Goal: Information Seeking & Learning: Learn about a topic

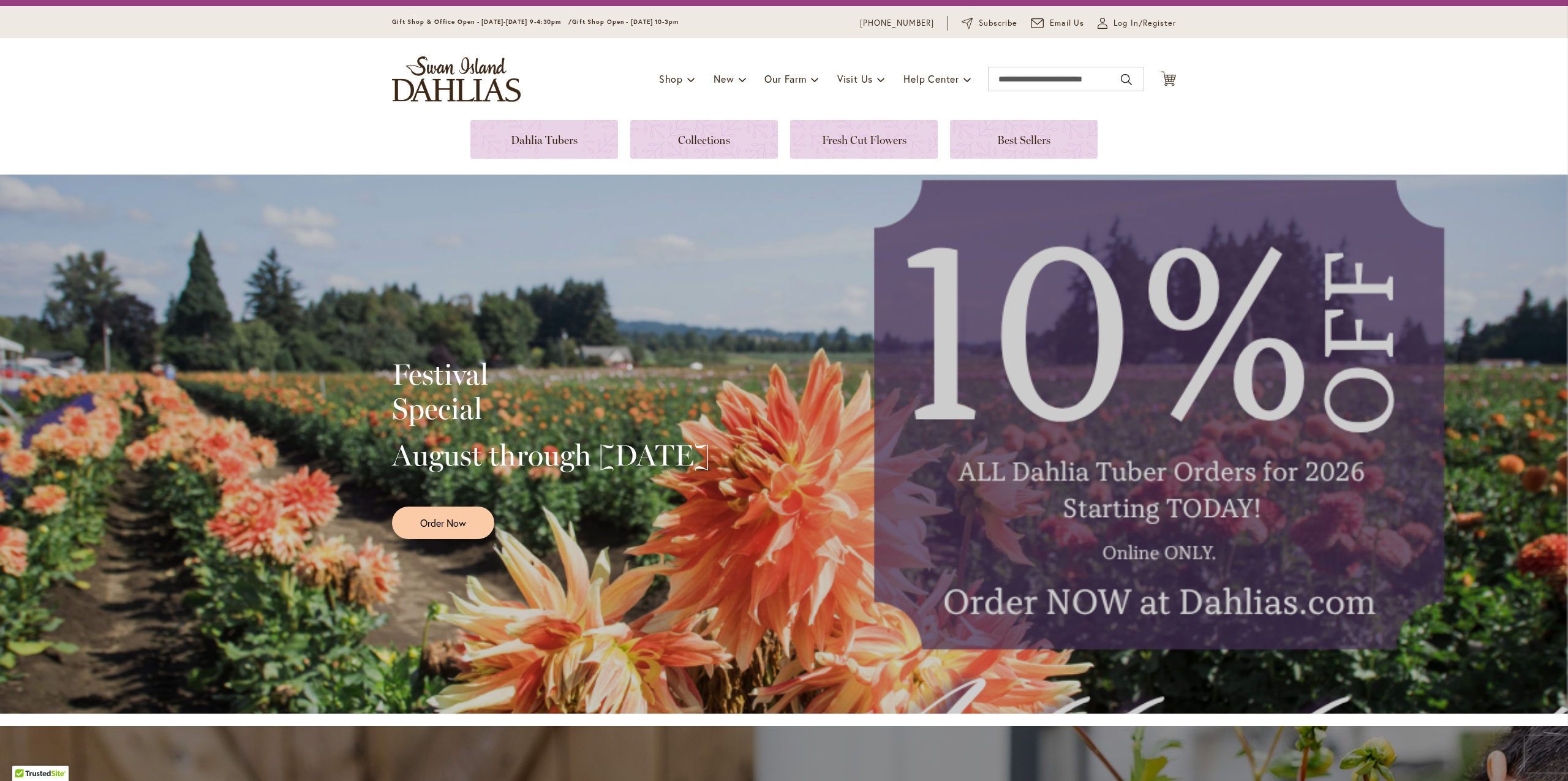
scroll to position [107, 0]
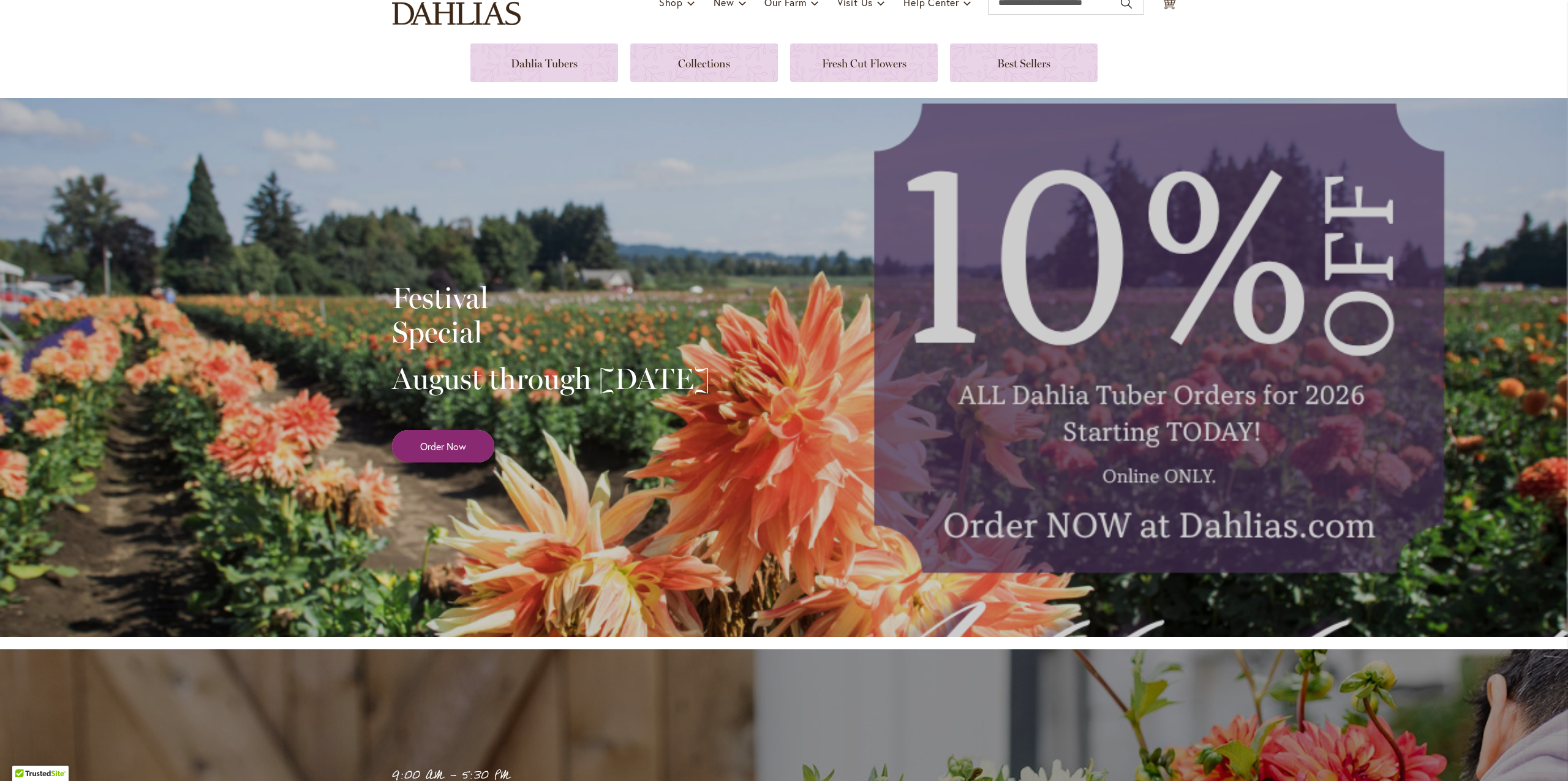
click at [456, 453] on span "Order Now" at bounding box center [443, 446] width 46 height 14
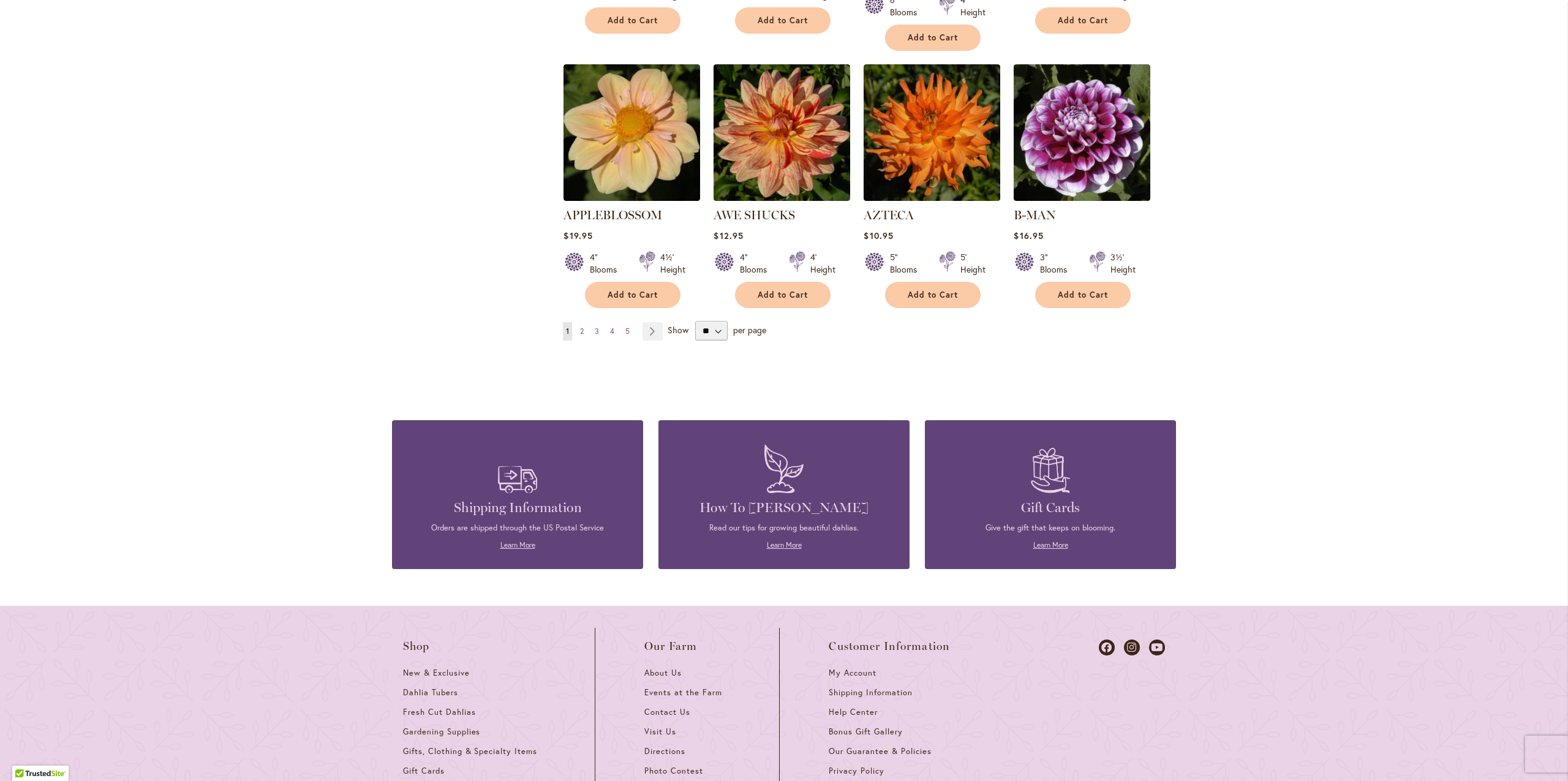
scroll to position [1007, 0]
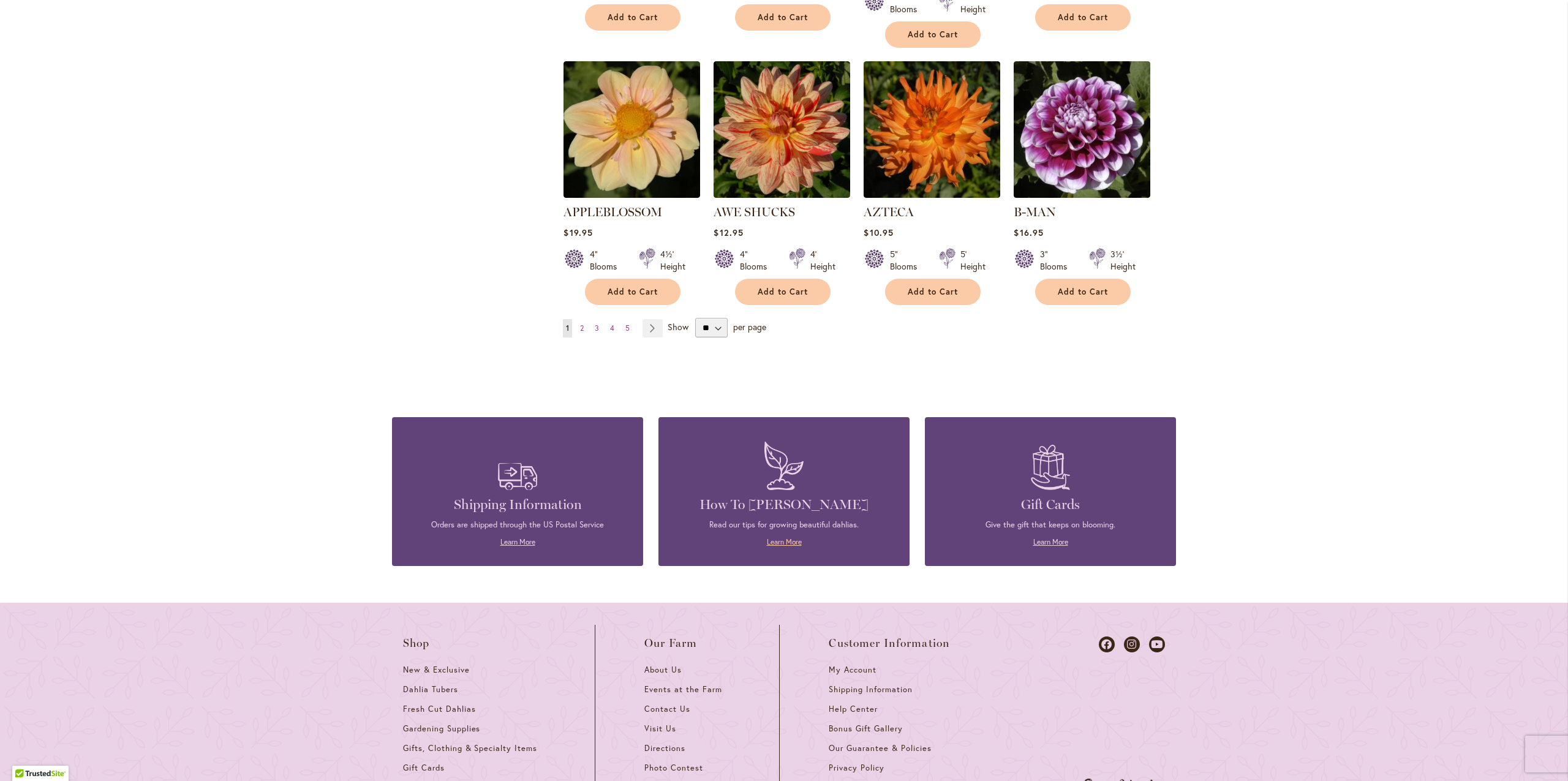
click at [781, 537] on link "Learn More" at bounding box center [784, 541] width 35 height 9
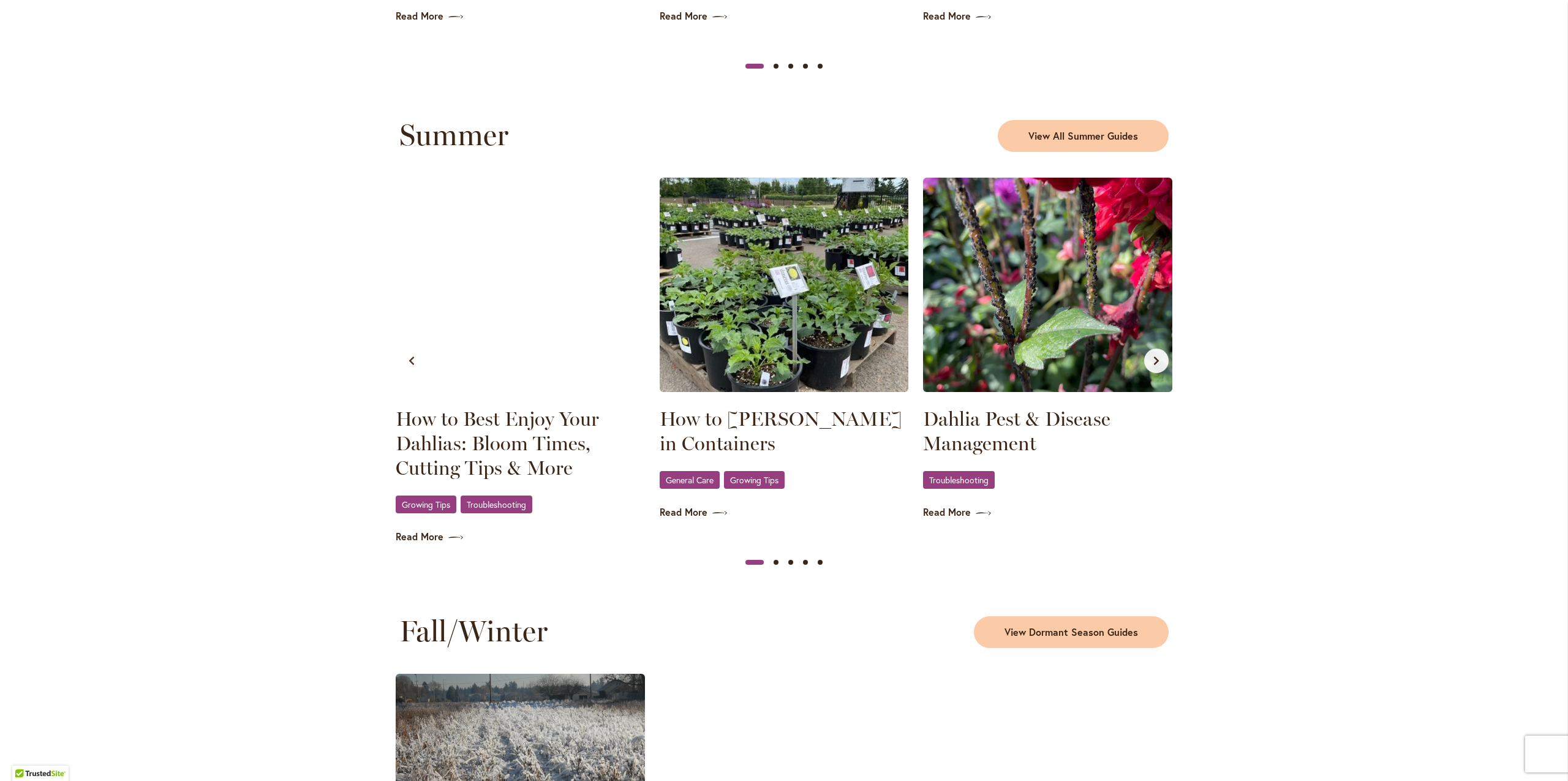
scroll to position [1066, 0]
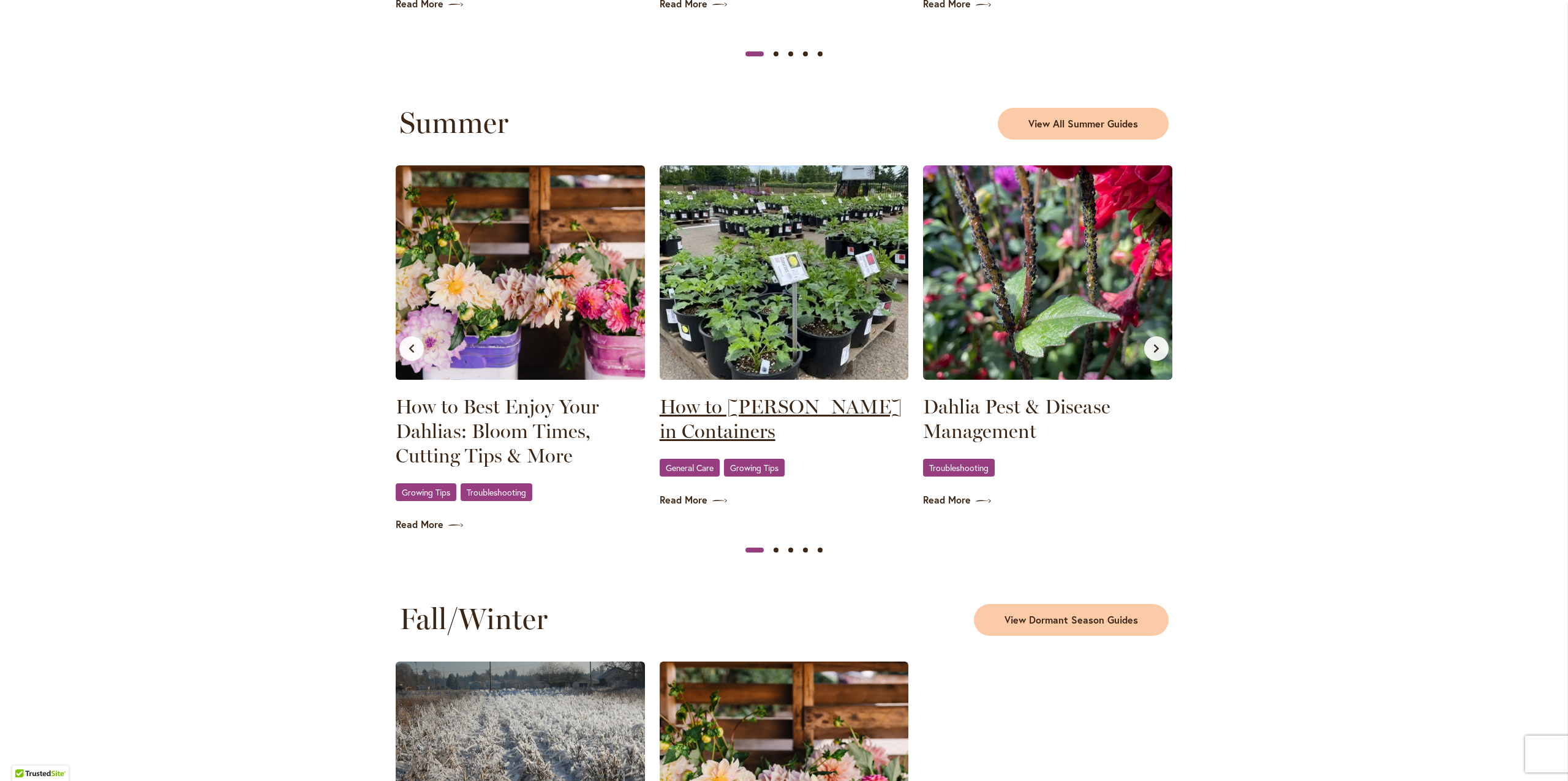
click at [676, 410] on link "How to Grow Dahlias in Containers" at bounding box center [784, 419] width 250 height 49
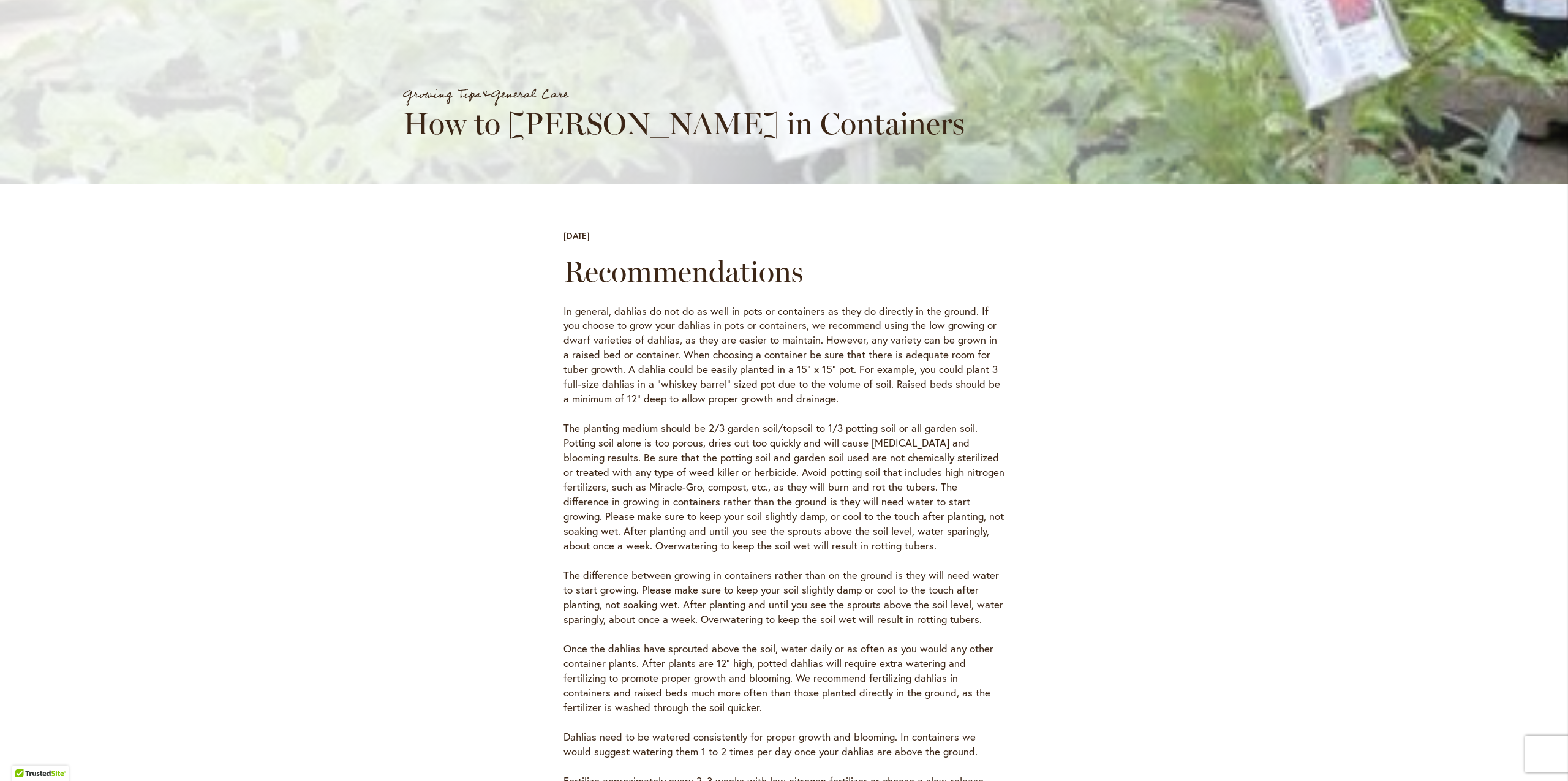
scroll to position [185, 0]
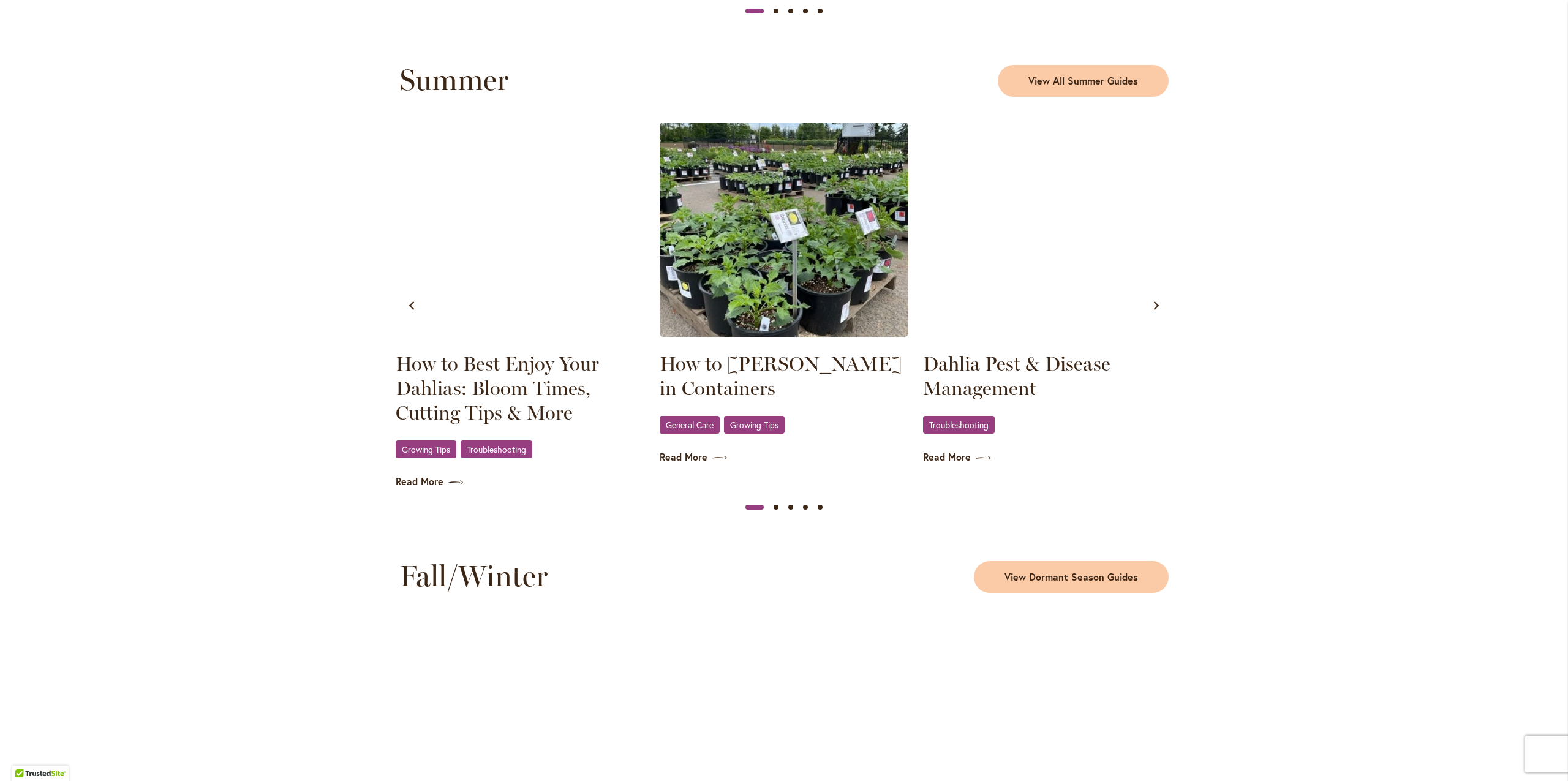
scroll to position [1270, 0]
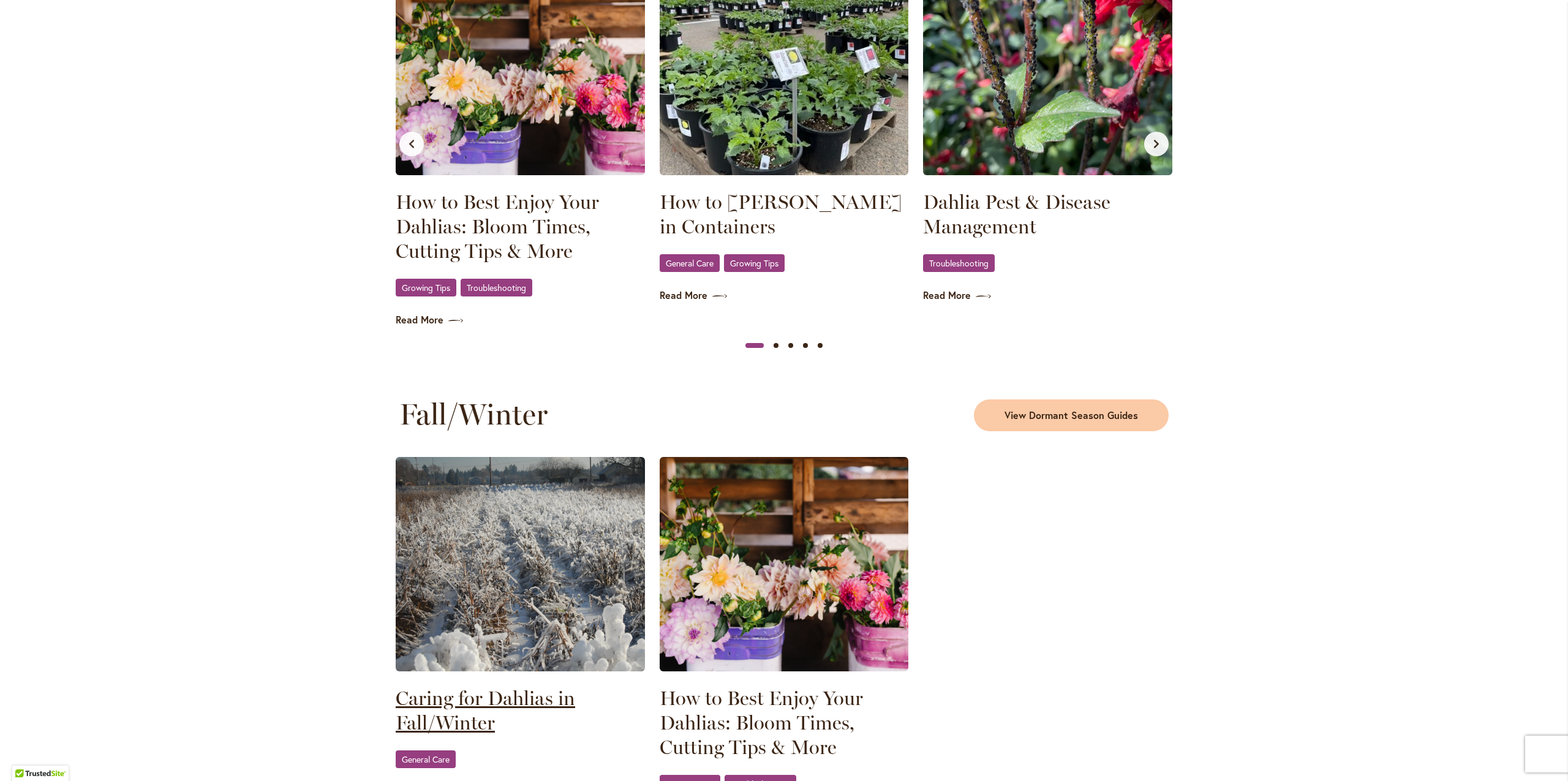
click at [497, 698] on link "Caring for Dahlias in Fall/Winter" at bounding box center [520, 710] width 250 height 49
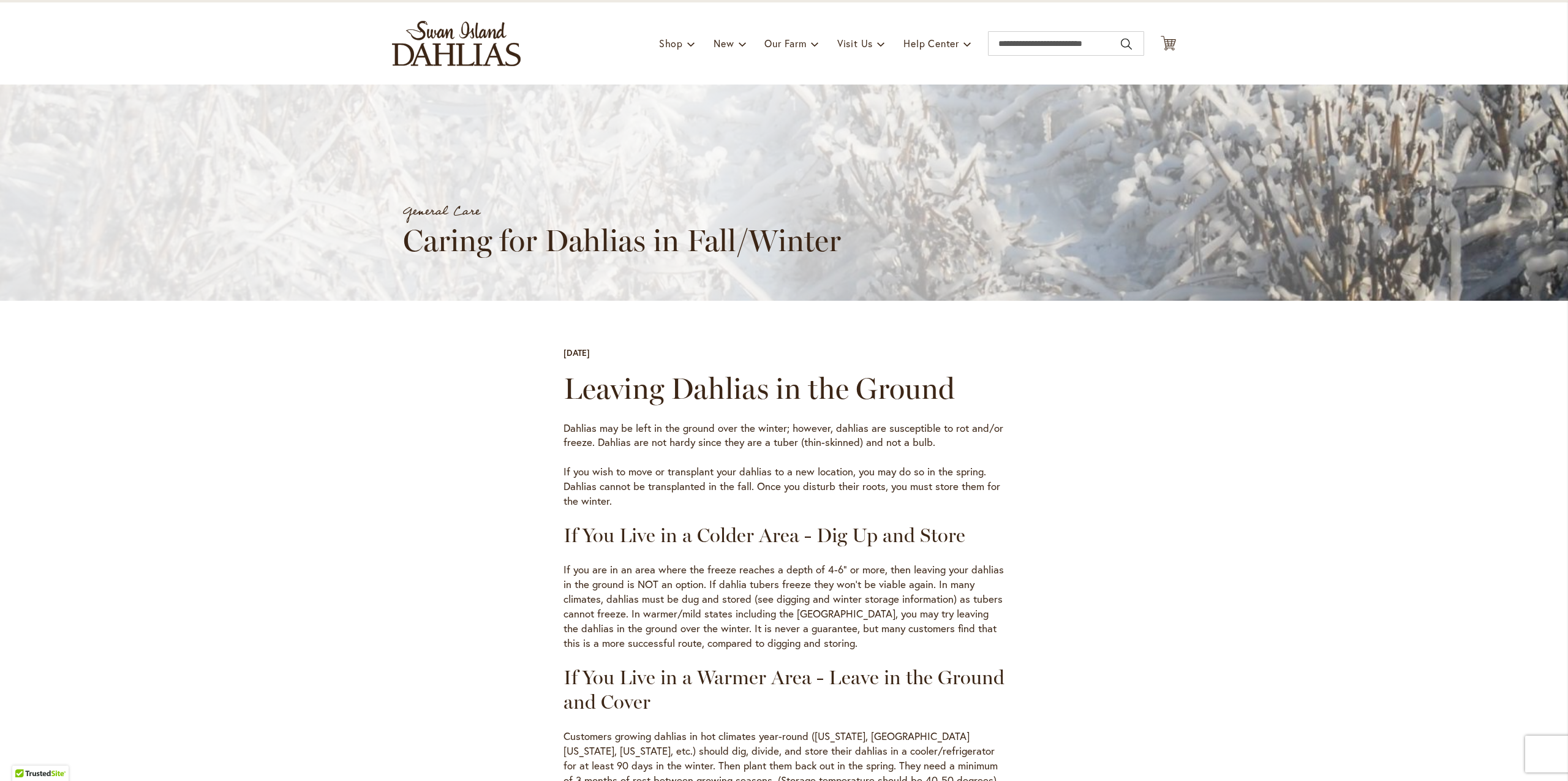
scroll to position [63, 0]
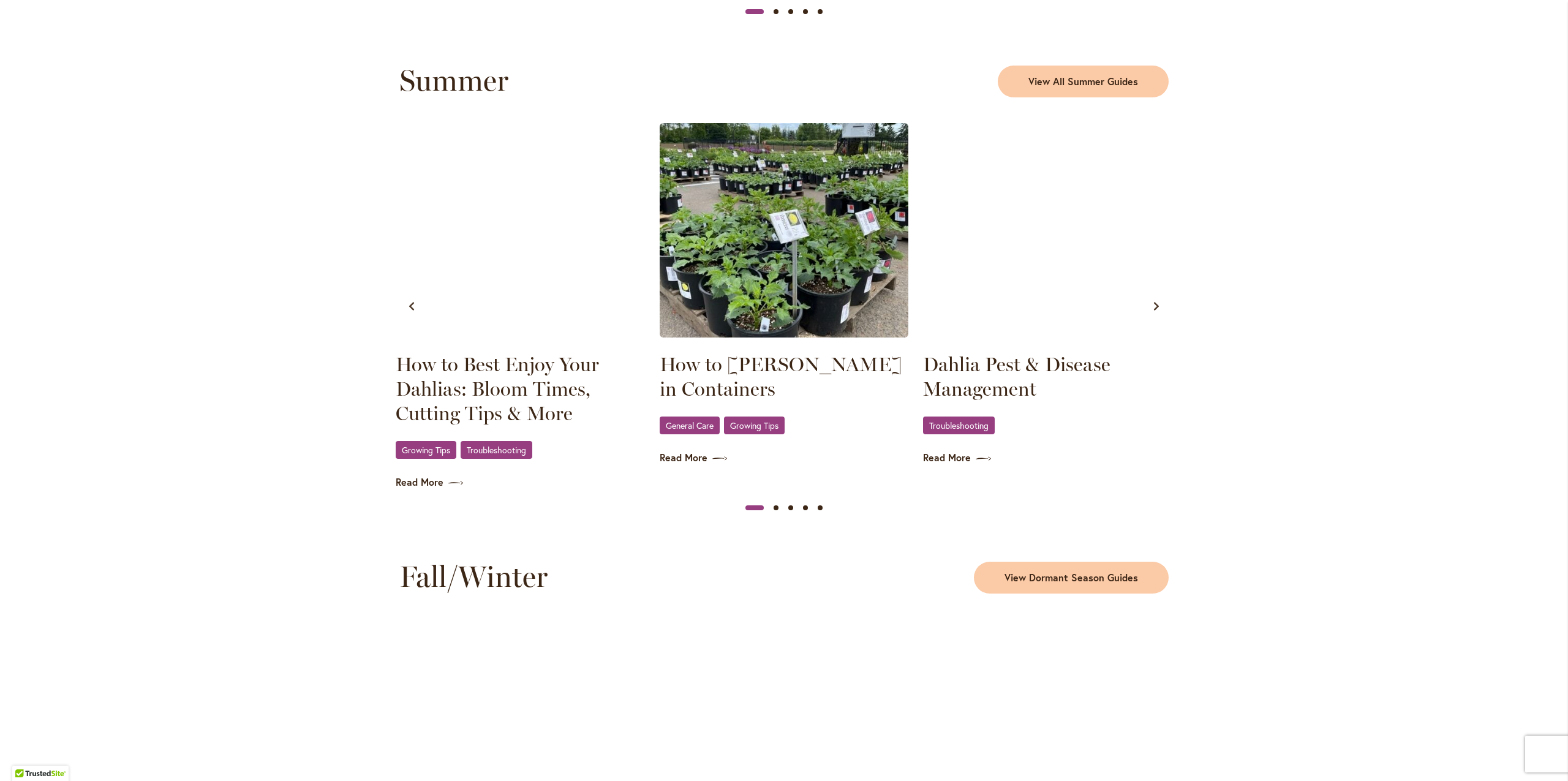
scroll to position [1109, 0]
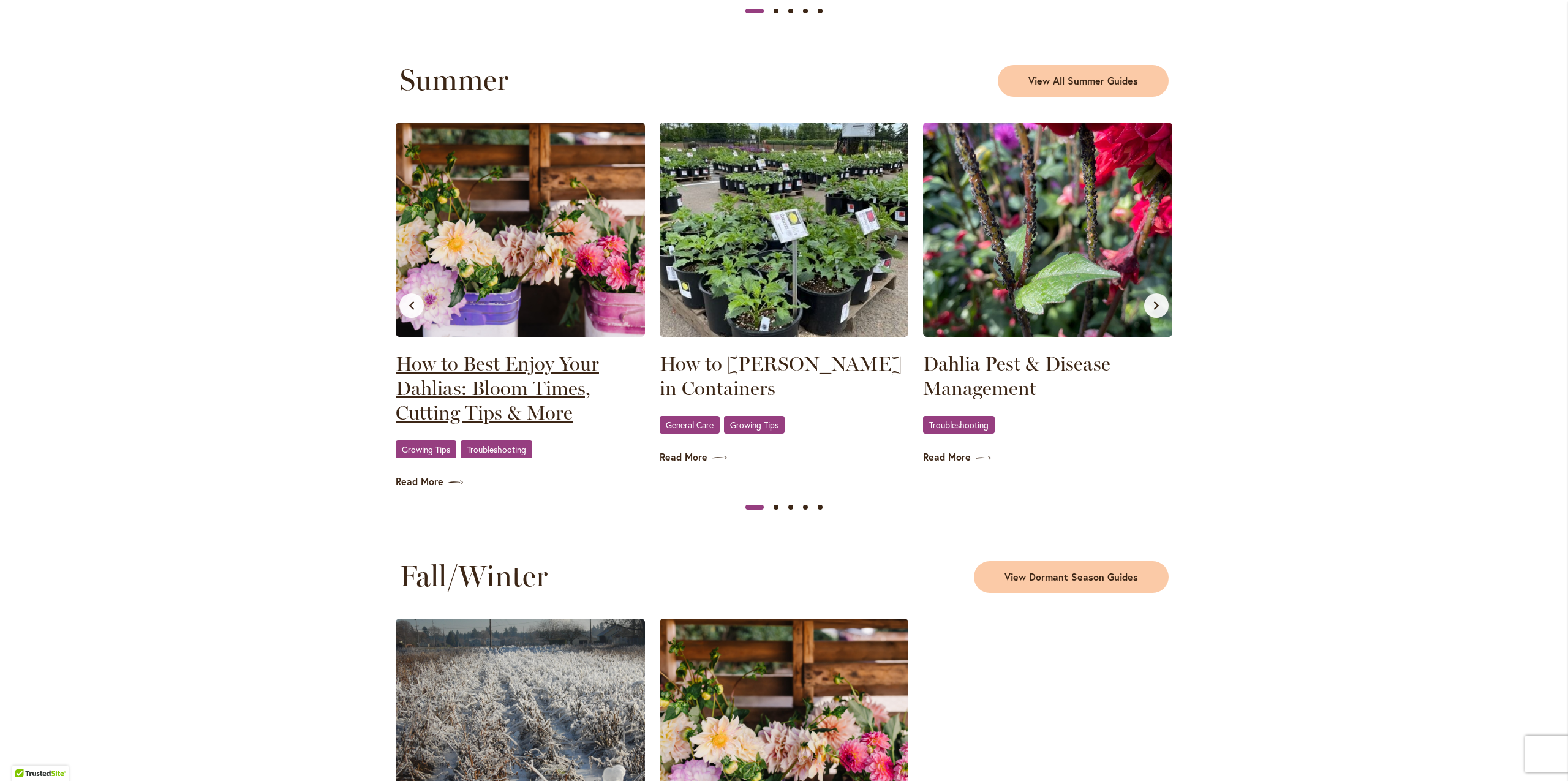
click at [444, 403] on link "How to Best Enjoy Your Dahlias: Bloom Times, Cutting Tips & More" at bounding box center [520, 389] width 250 height 74
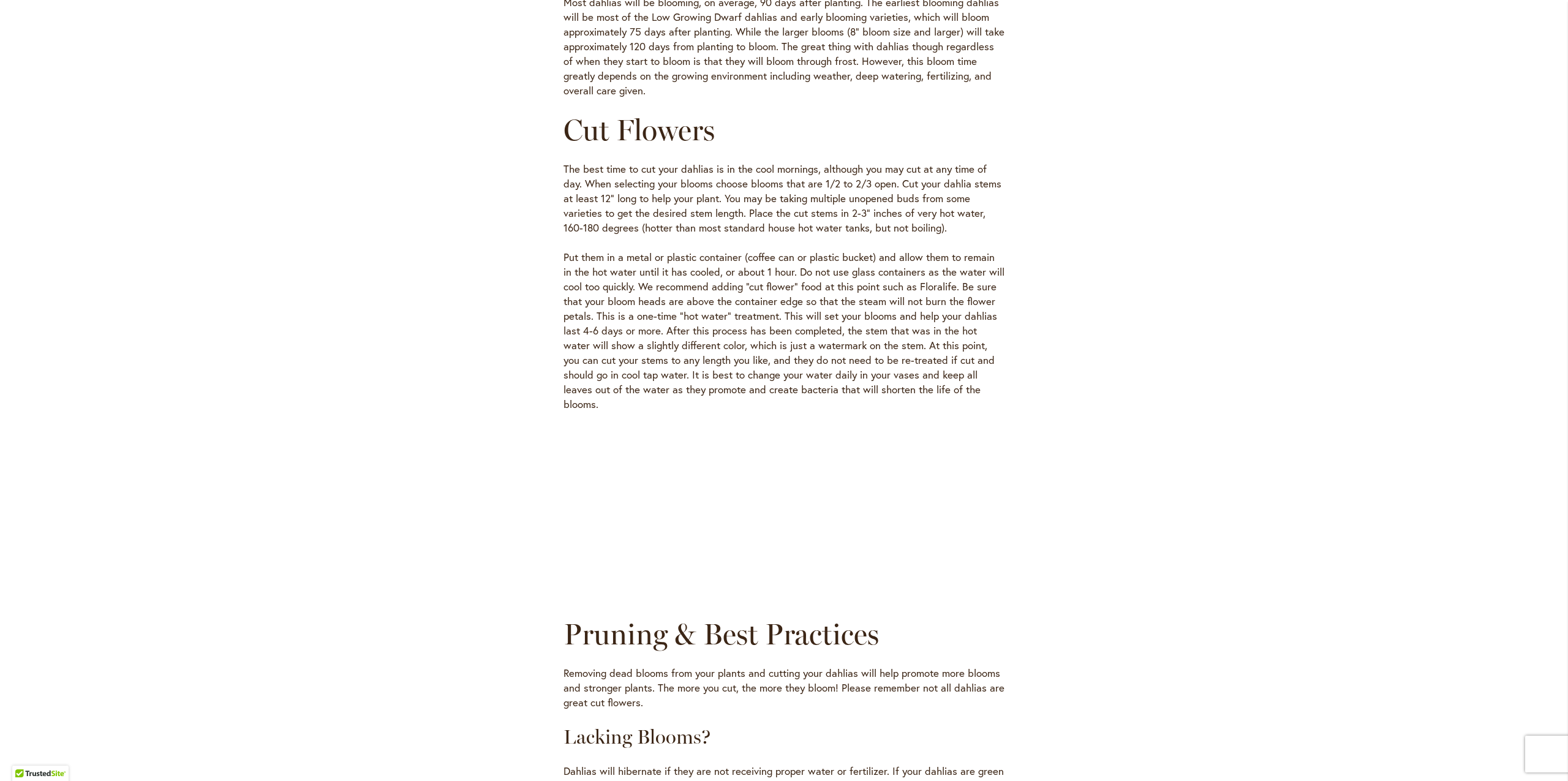
scroll to position [525, 0]
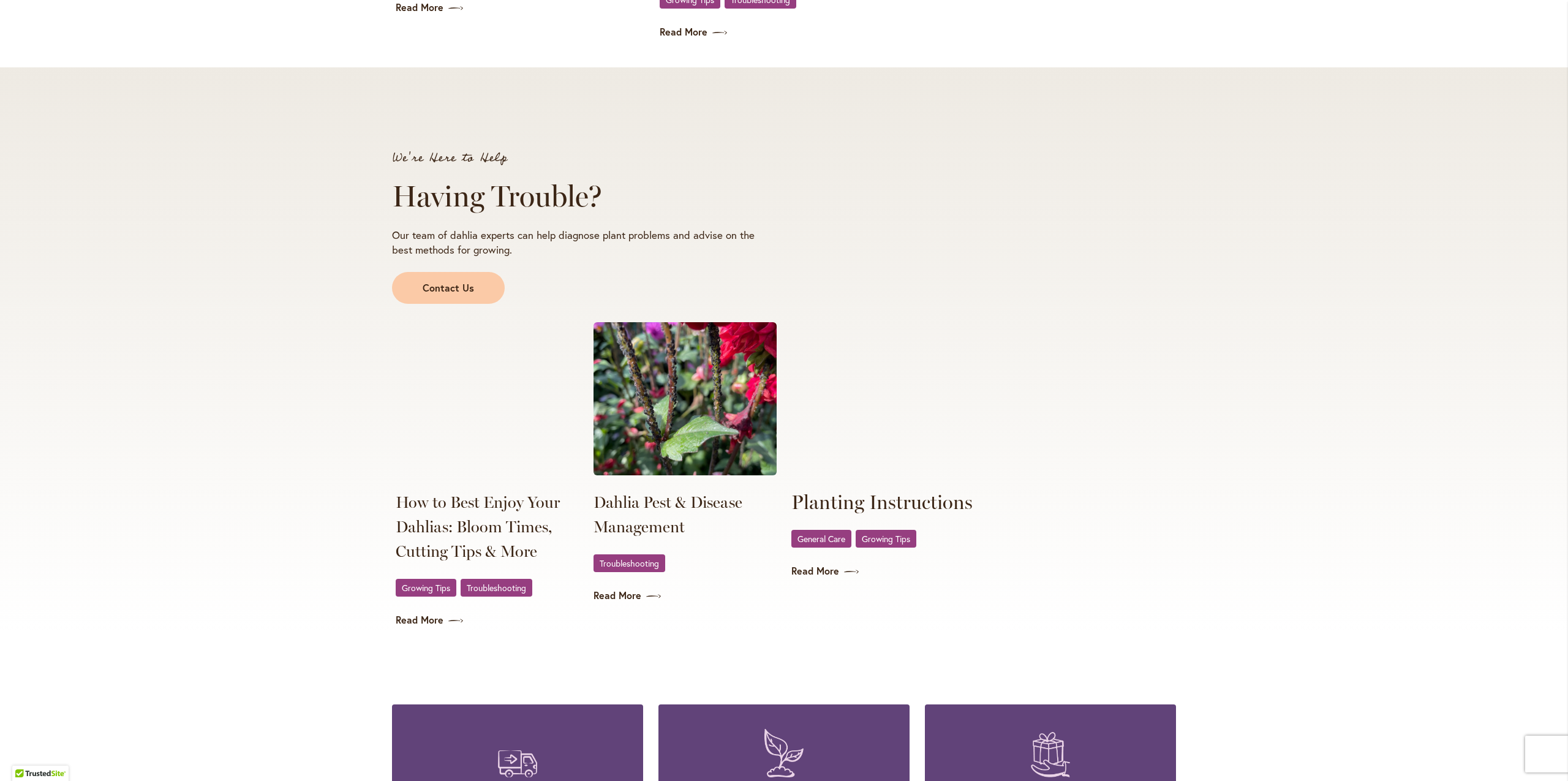
scroll to position [2055, 0]
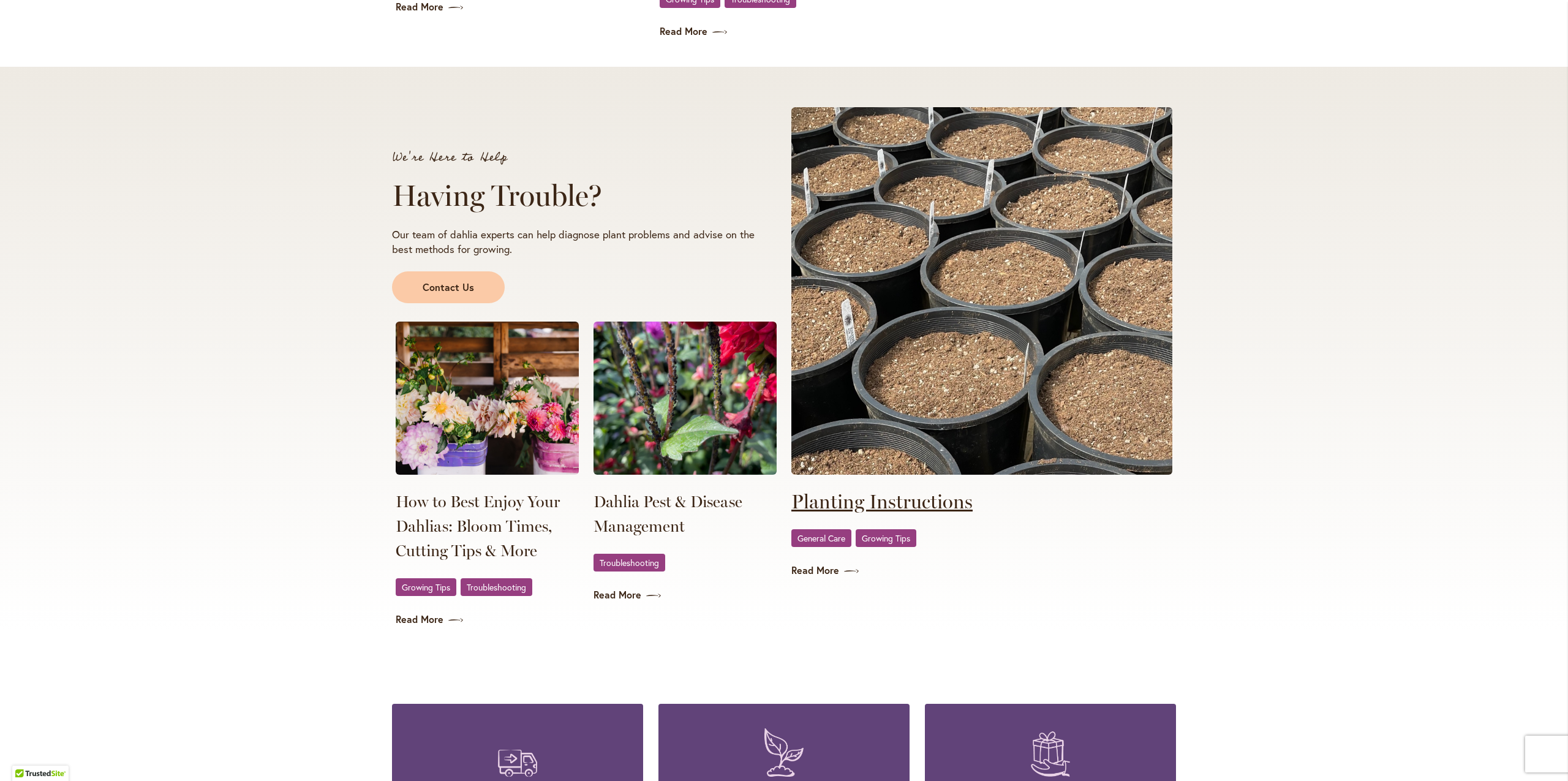
click at [835, 500] on link "Planting Instructions" at bounding box center [881, 501] width 181 height 25
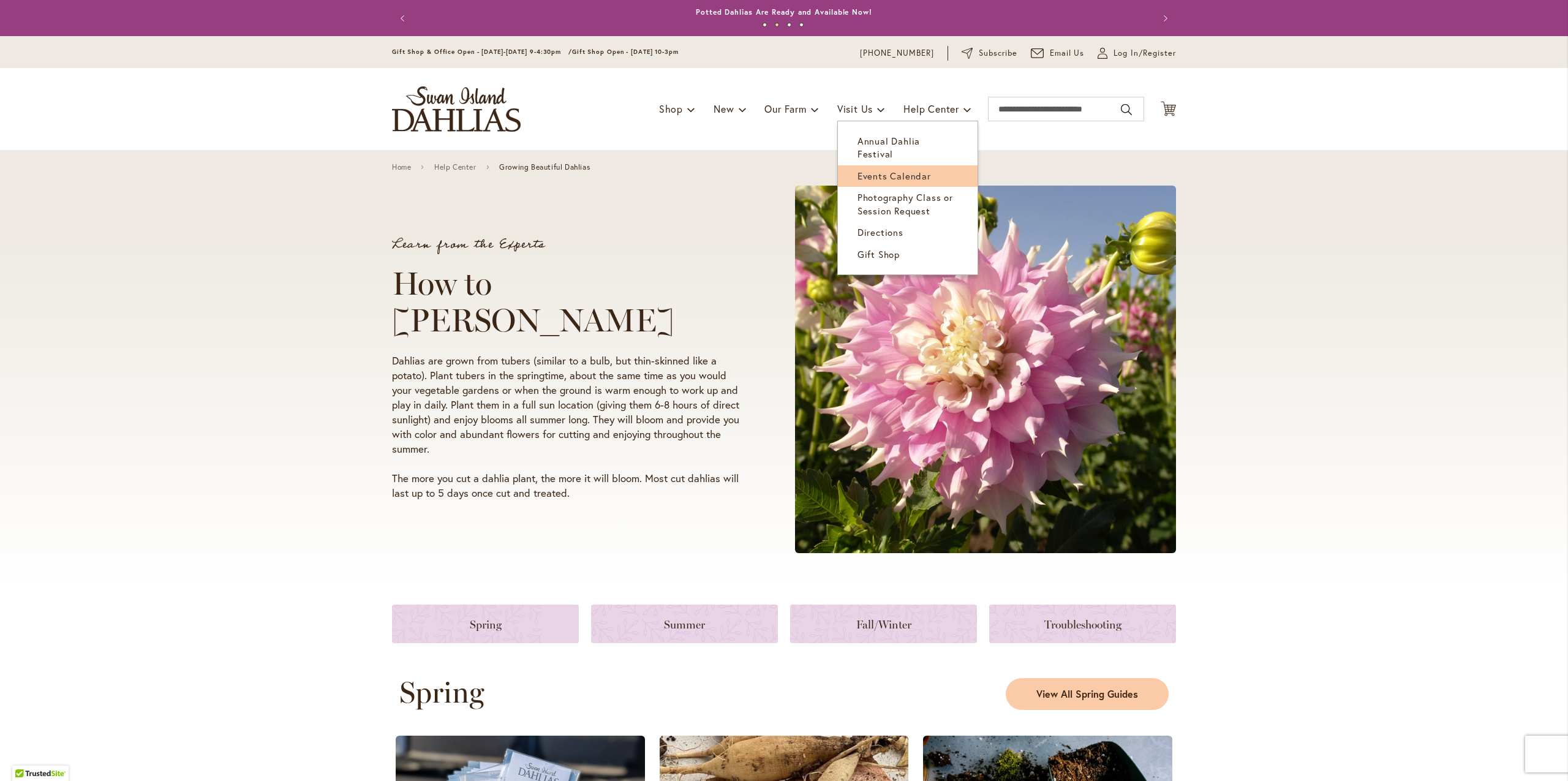
click at [872, 170] on span "Events Calendar" at bounding box center [894, 176] width 74 height 12
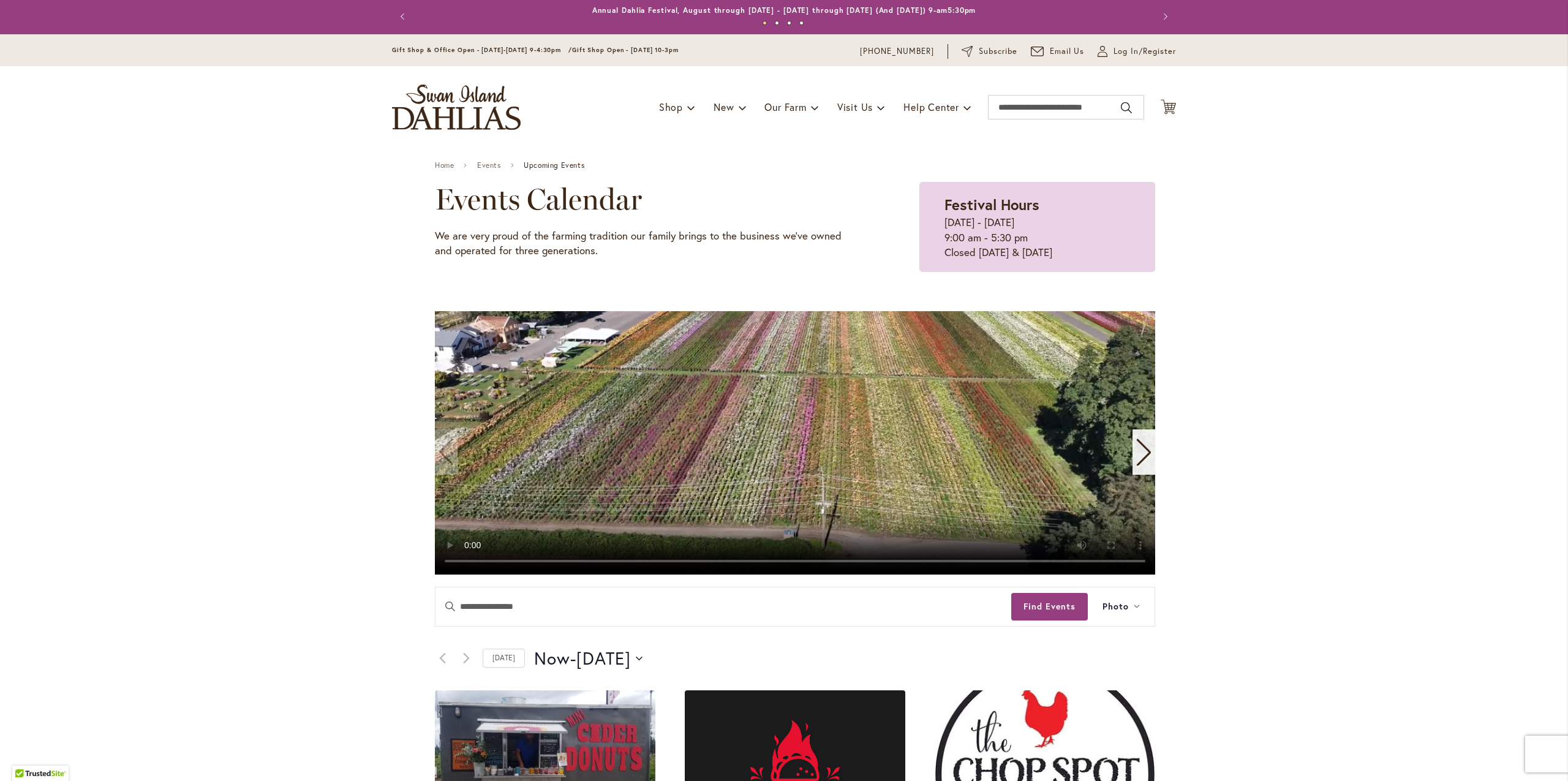
scroll to position [2, 0]
